Goal: Check status: Check status

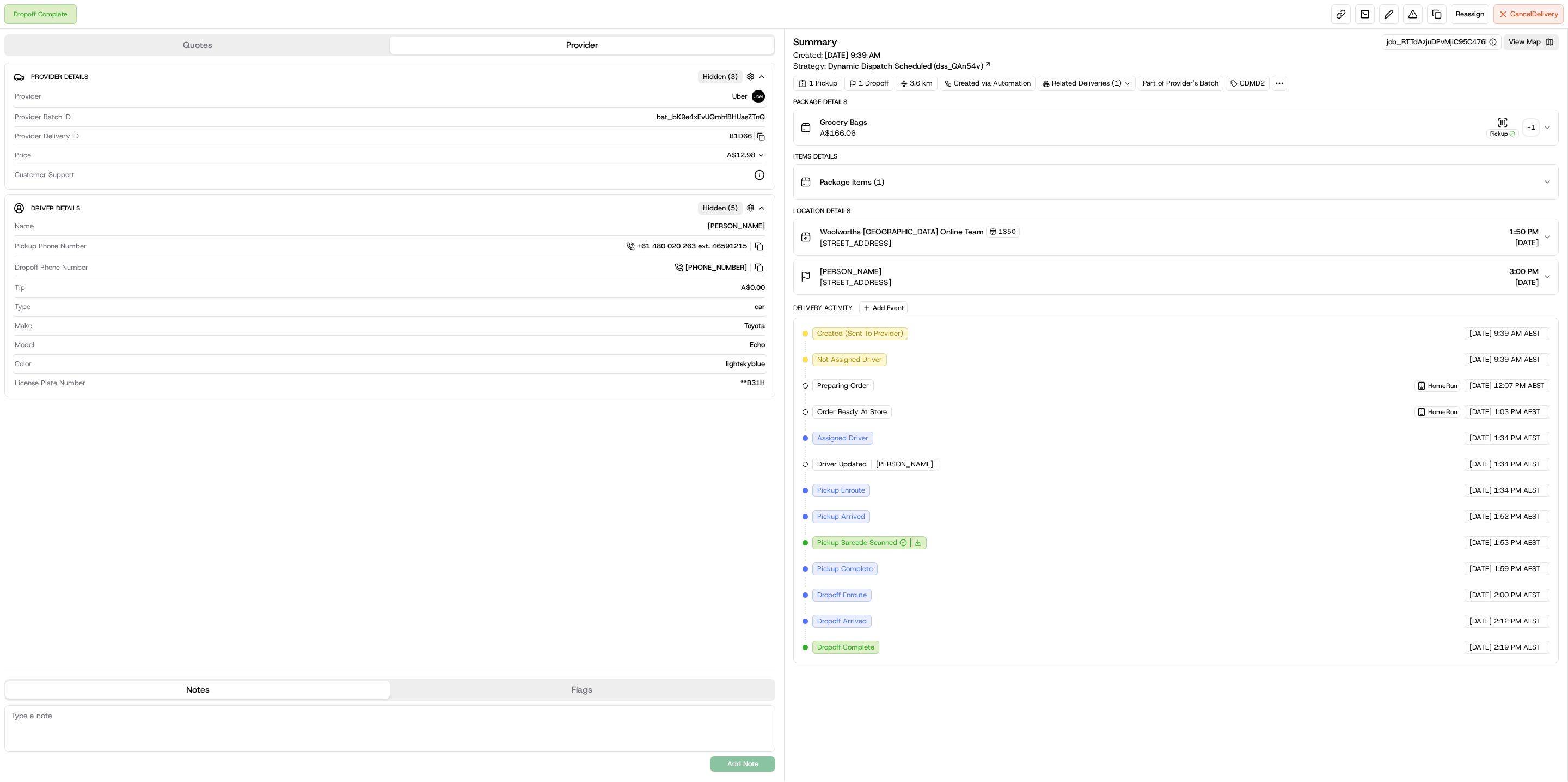
click at [1526, 123] on div "+ 1" at bounding box center [1531, 127] width 16 height 16
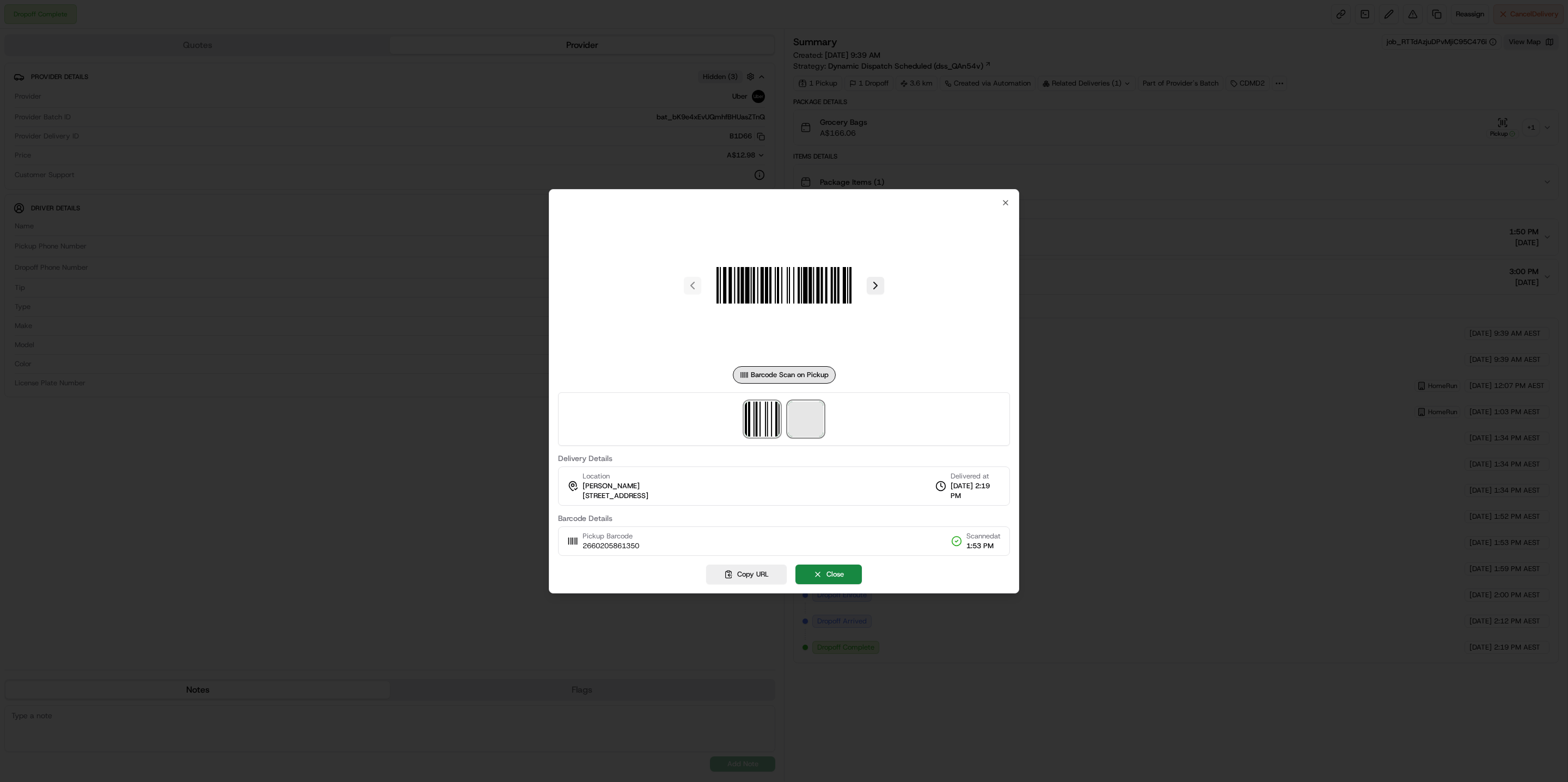
click at [818, 408] on span at bounding box center [806, 419] width 35 height 35
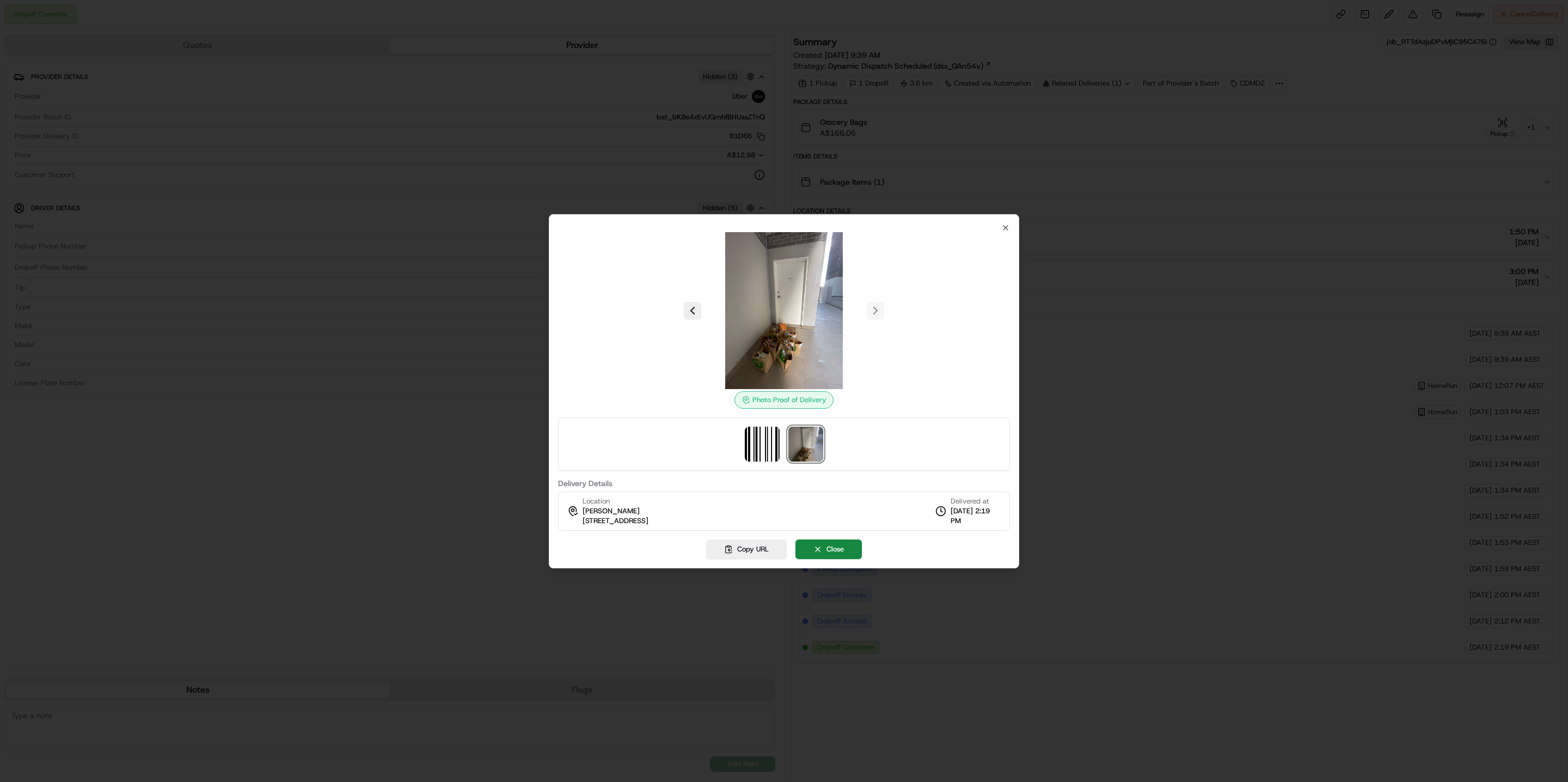
click at [941, 73] on div at bounding box center [784, 391] width 1568 height 782
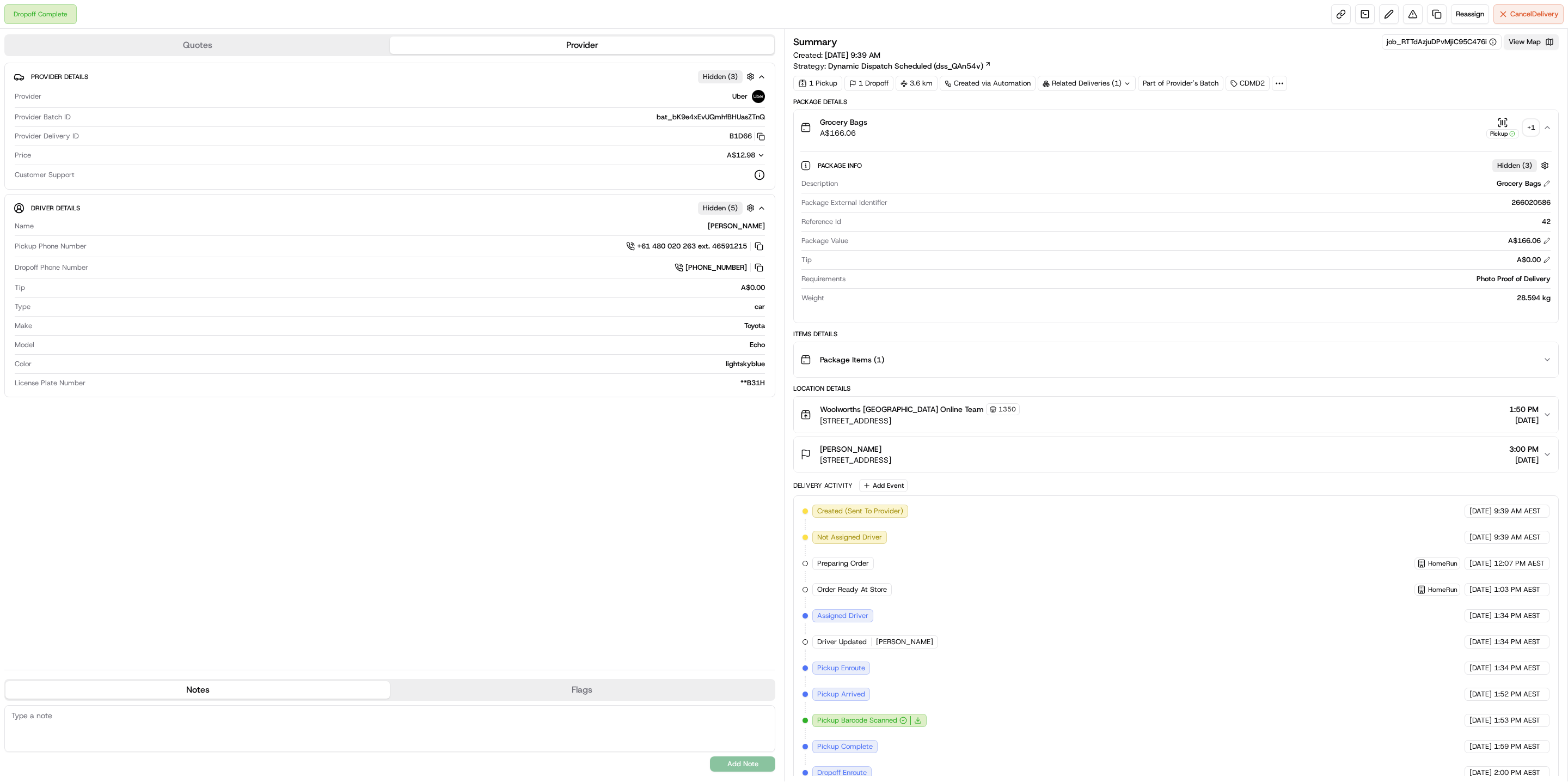
click at [1544, 42] on button "View Map" at bounding box center [1531, 42] width 55 height 16
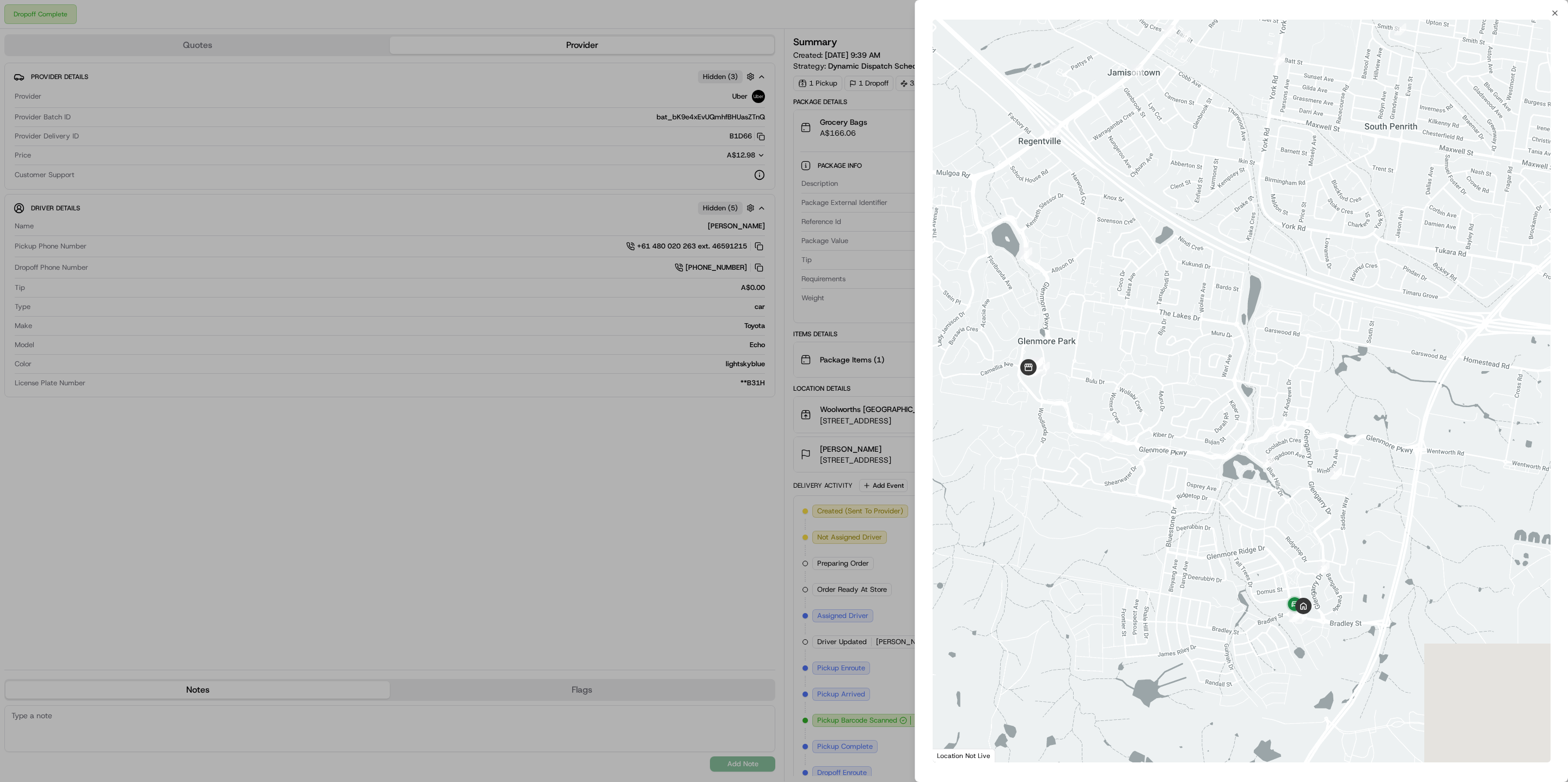
drag, startPoint x: 1137, startPoint y: 474, endPoint x: 1064, endPoint y: 280, distance: 207.3
click at [1064, 280] on div at bounding box center [1241, 391] width 618 height 743
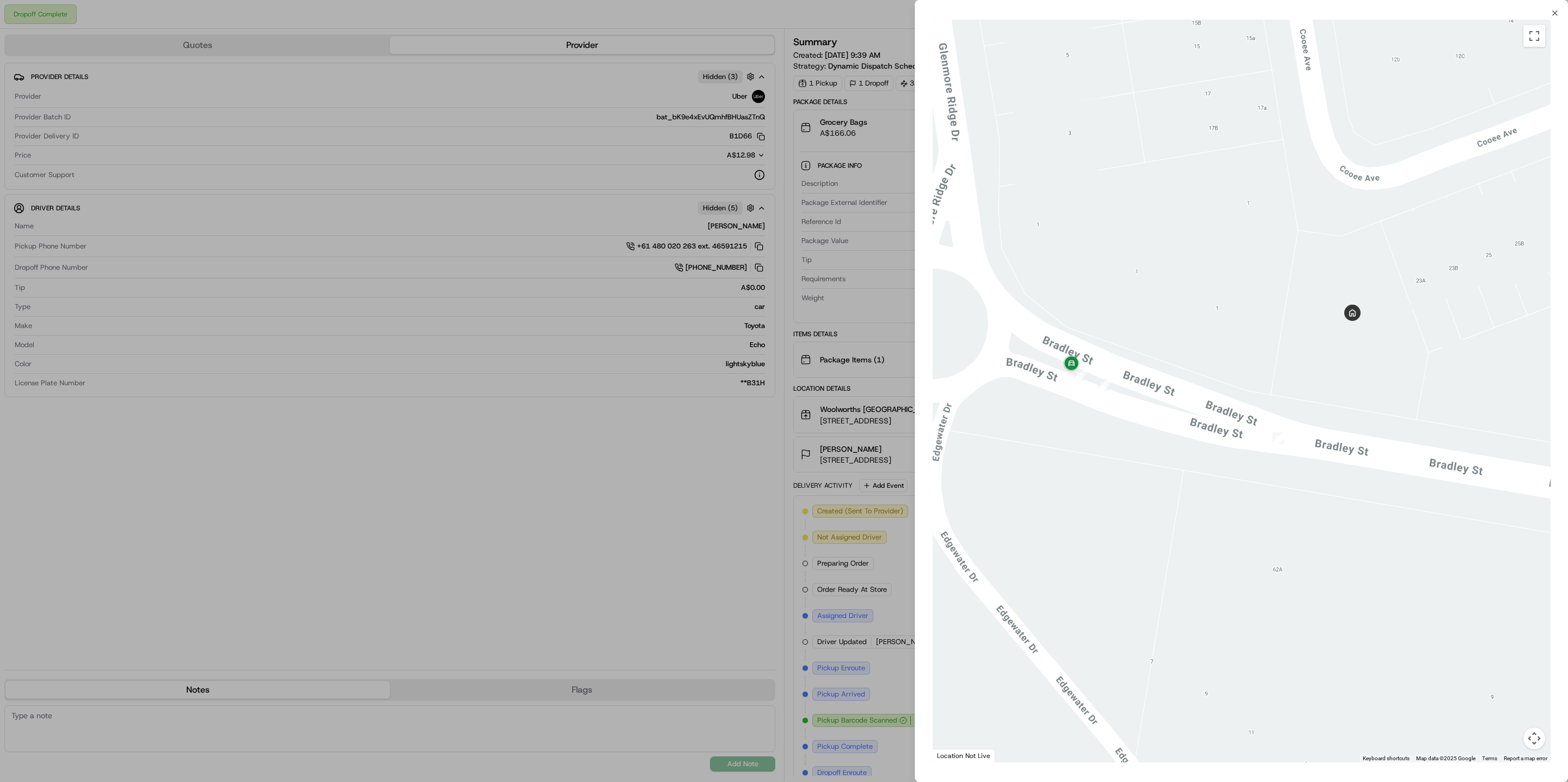
drag, startPoint x: 1111, startPoint y: 390, endPoint x: 1220, endPoint y: 421, distance: 113.3
click at [1220, 421] on div at bounding box center [1241, 391] width 618 height 743
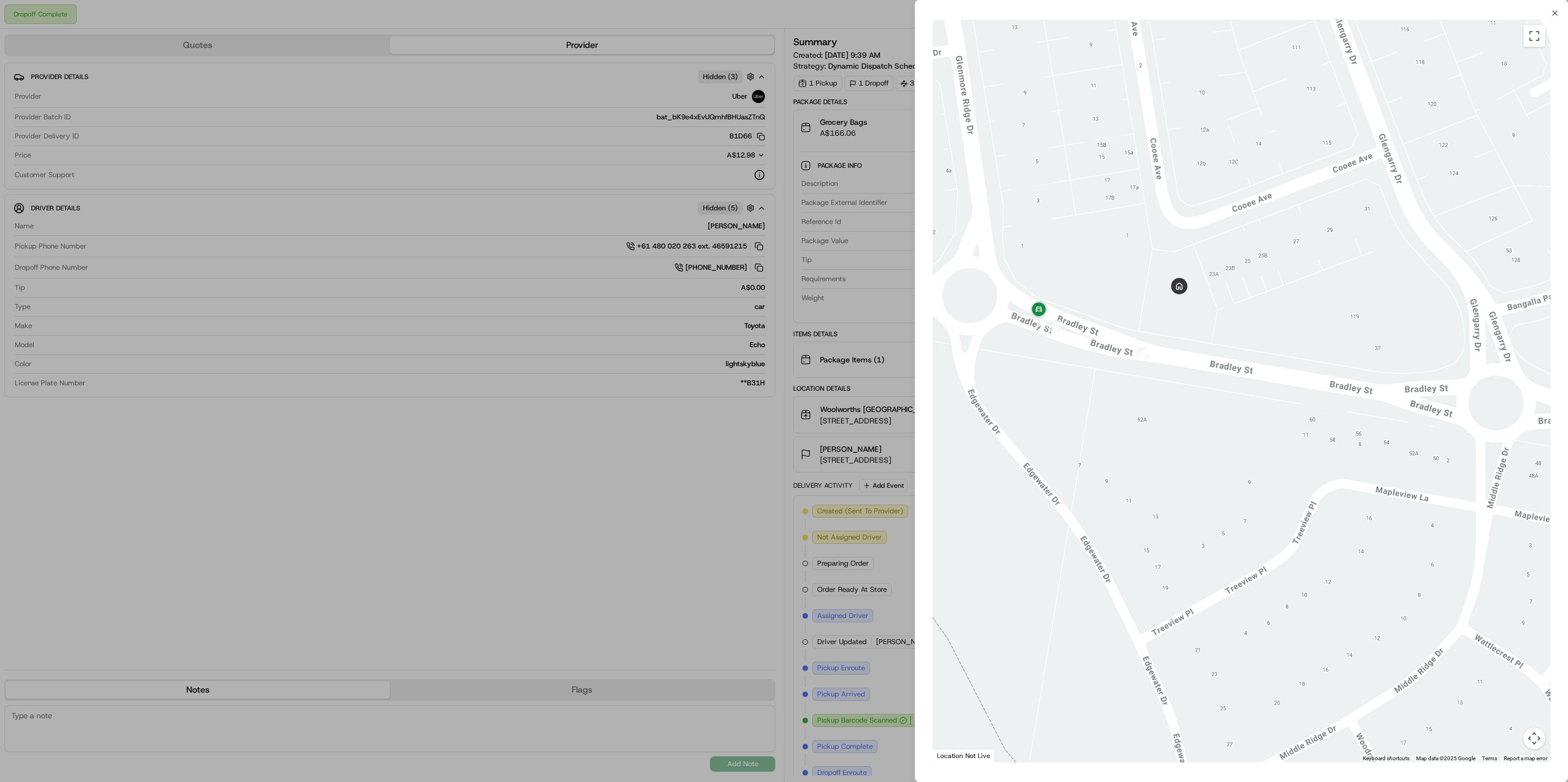
drag, startPoint x: 1162, startPoint y: 454, endPoint x: 1096, endPoint y: 378, distance: 100.7
click at [1096, 378] on div at bounding box center [1241, 391] width 618 height 743
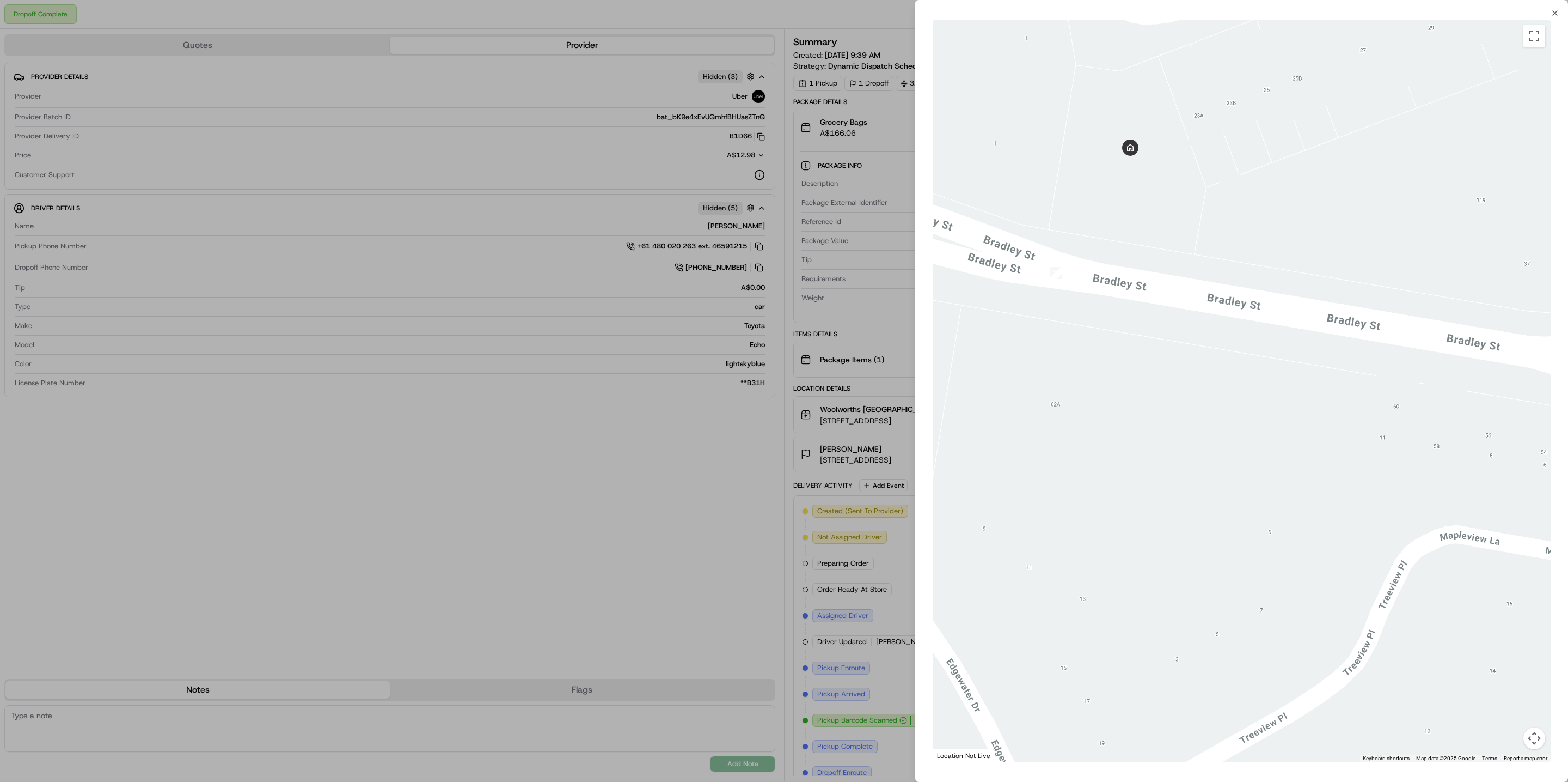
drag, startPoint x: 1369, startPoint y: 402, endPoint x: 1441, endPoint y: 446, distance: 84.4
click at [1441, 446] on div at bounding box center [1241, 391] width 618 height 743
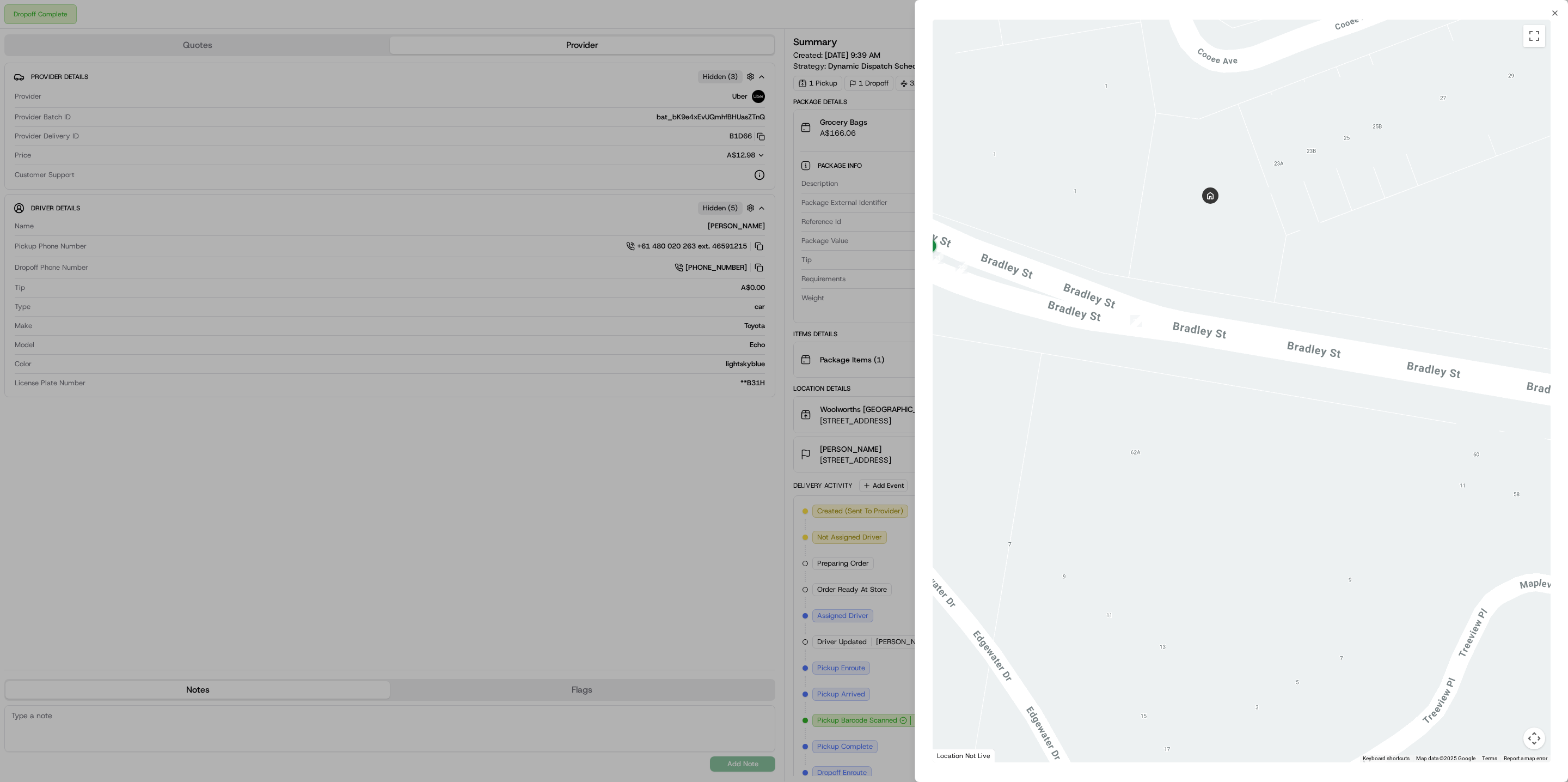
drag, startPoint x: 1136, startPoint y: 340, endPoint x: 1201, endPoint y: 390, distance: 82.0
click at [1202, 390] on div at bounding box center [1241, 391] width 618 height 743
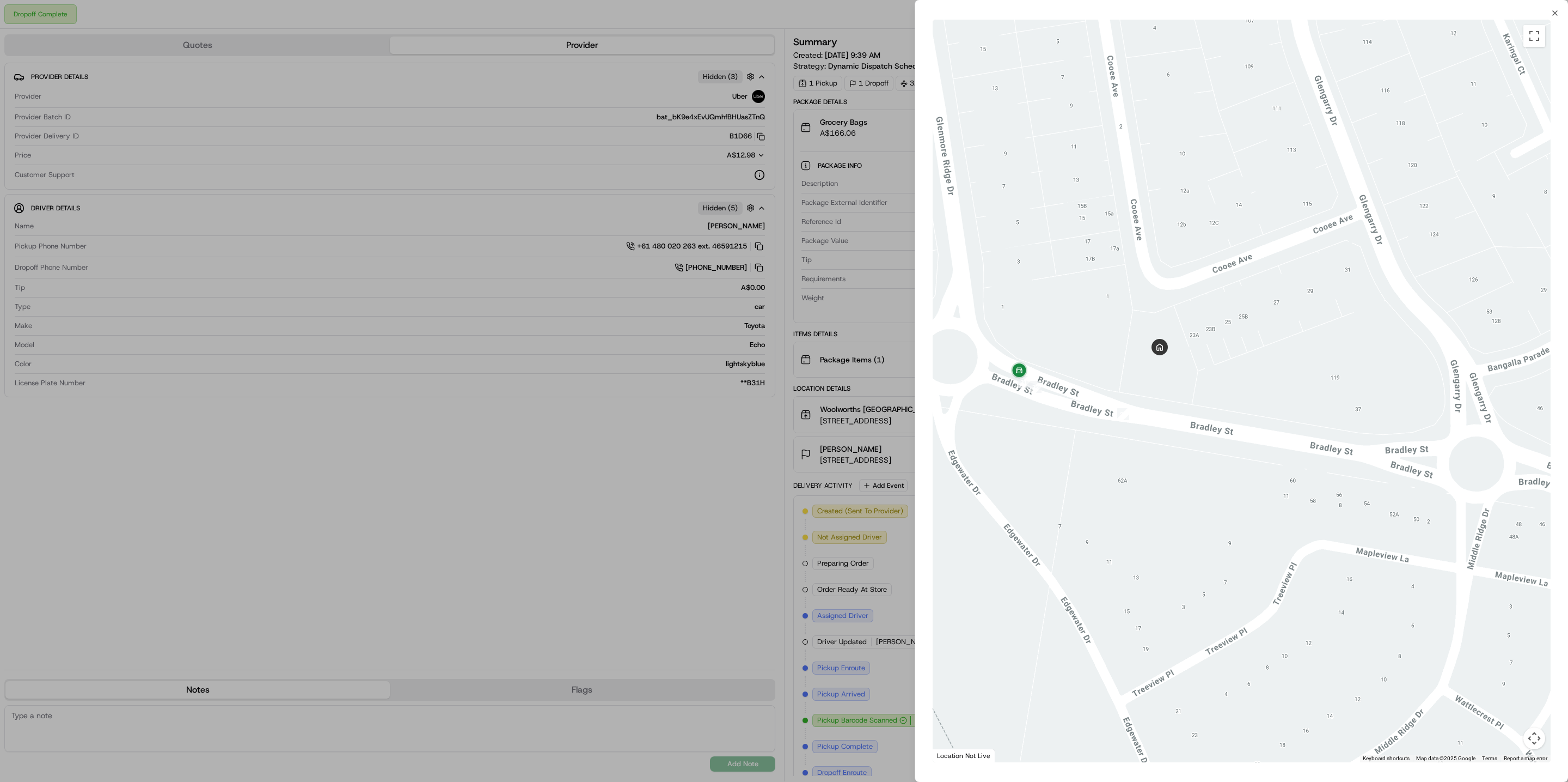
drag, startPoint x: 1277, startPoint y: 223, endPoint x: 1222, endPoint y: 269, distance: 71.7
click at [1222, 269] on div at bounding box center [1241, 391] width 618 height 743
click at [539, 91] on div at bounding box center [784, 391] width 1568 height 782
